Goal: Information Seeking & Learning: Learn about a topic

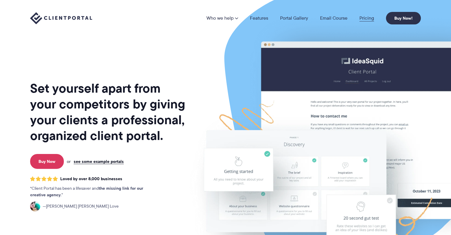
click at [368, 21] on link "Pricing" at bounding box center [366, 18] width 15 height 5
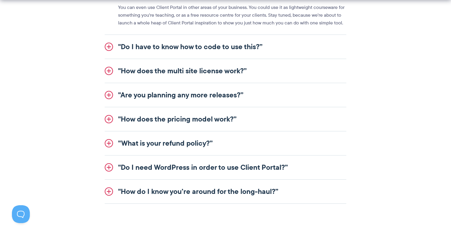
scroll to position [775, 0]
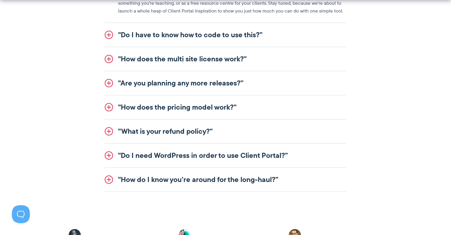
click at [241, 66] on link ""How does the multi site license work?”" at bounding box center [225, 59] width 241 height 24
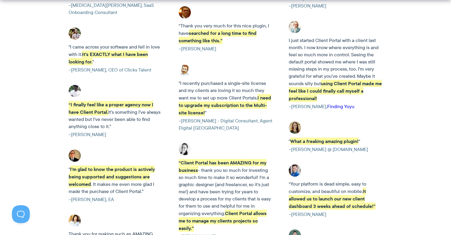
scroll to position [1133, 0]
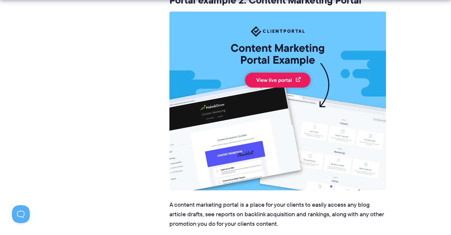
scroll to position [2433, 0]
